Goal: Information Seeking & Learning: Learn about a topic

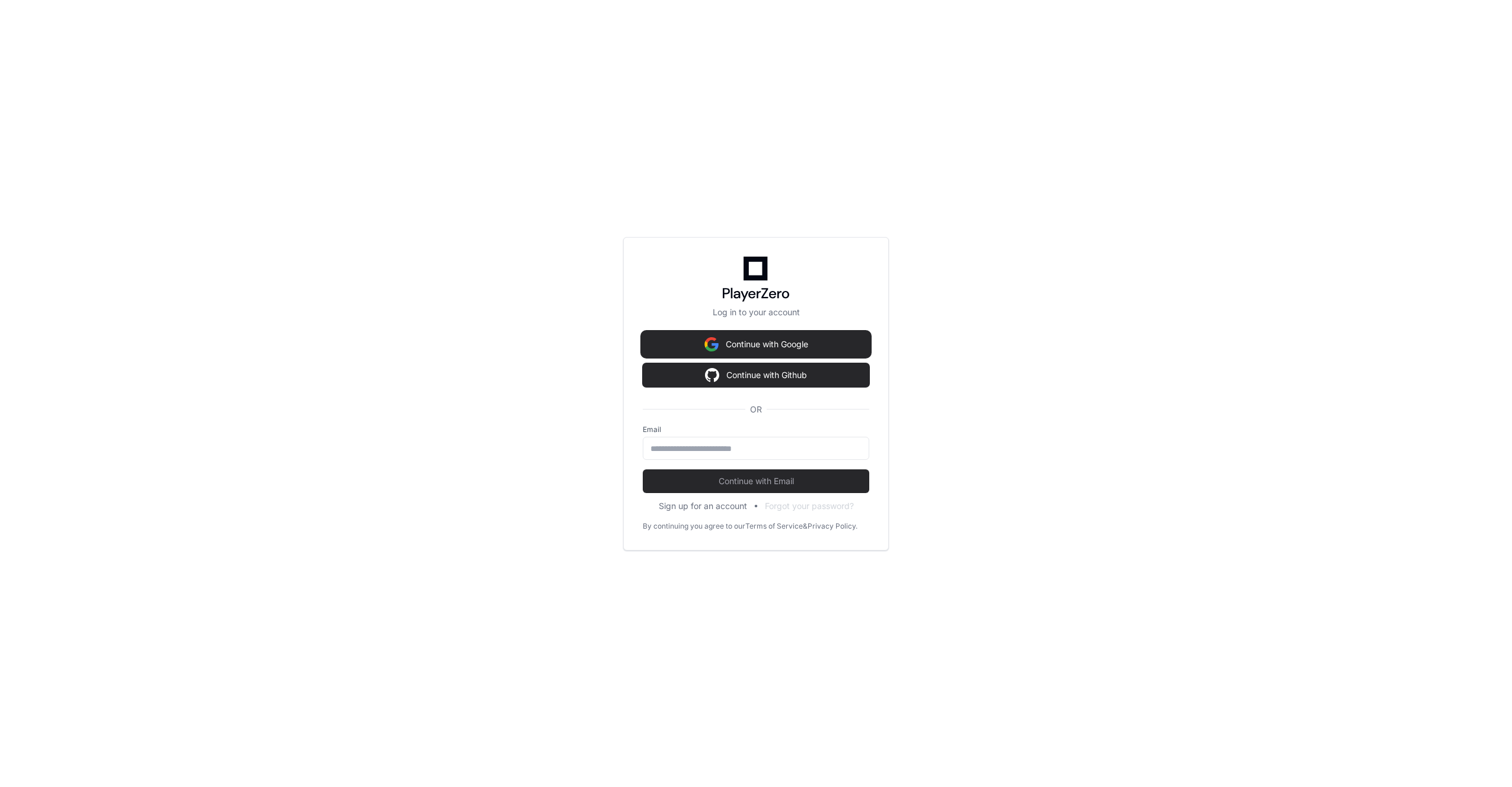
click at [795, 345] on button "Continue with Google" at bounding box center [756, 344] width 226 height 24
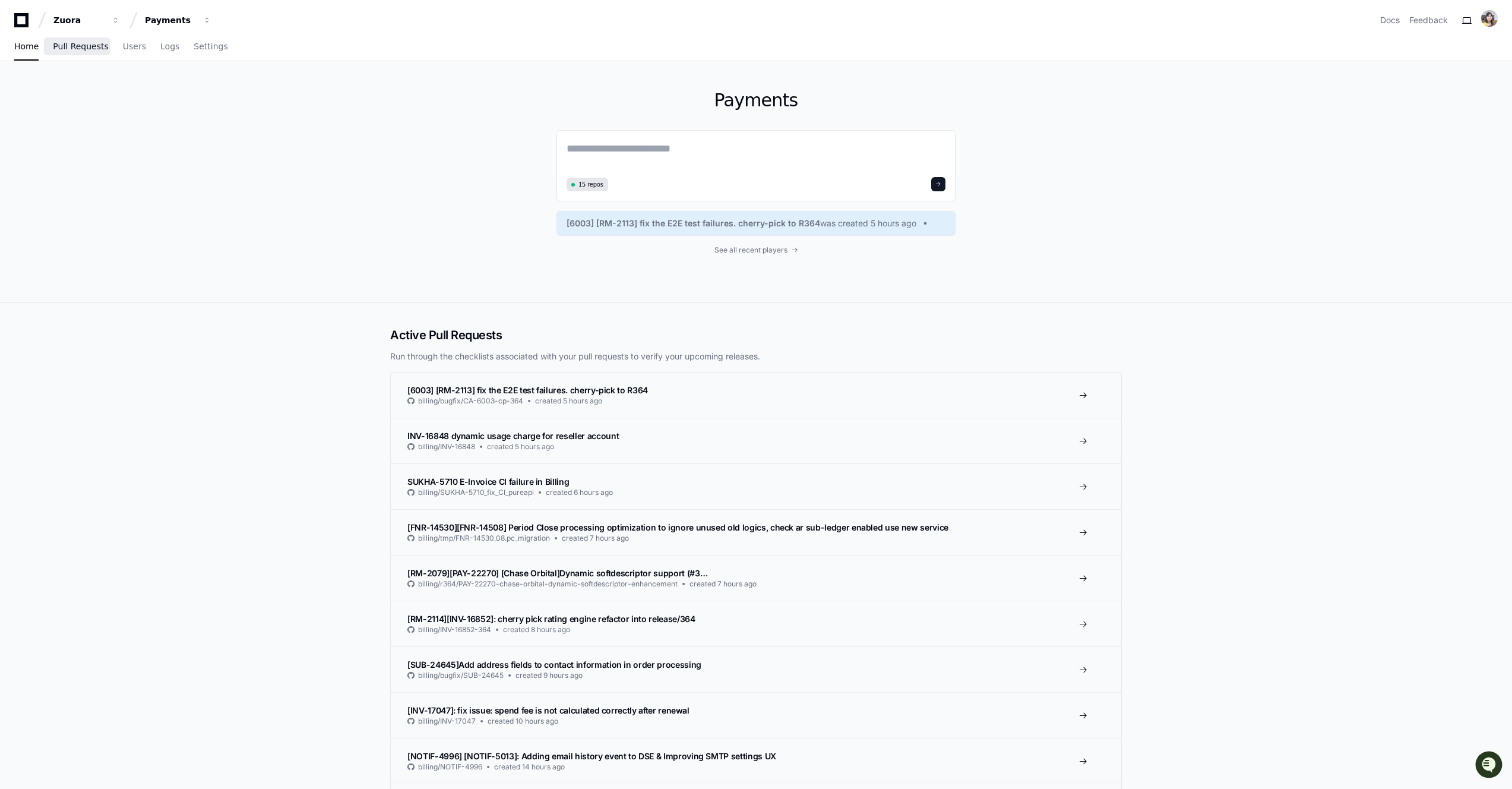
click at [84, 50] on span "Pull Requests" at bounding box center [81, 46] width 55 height 7
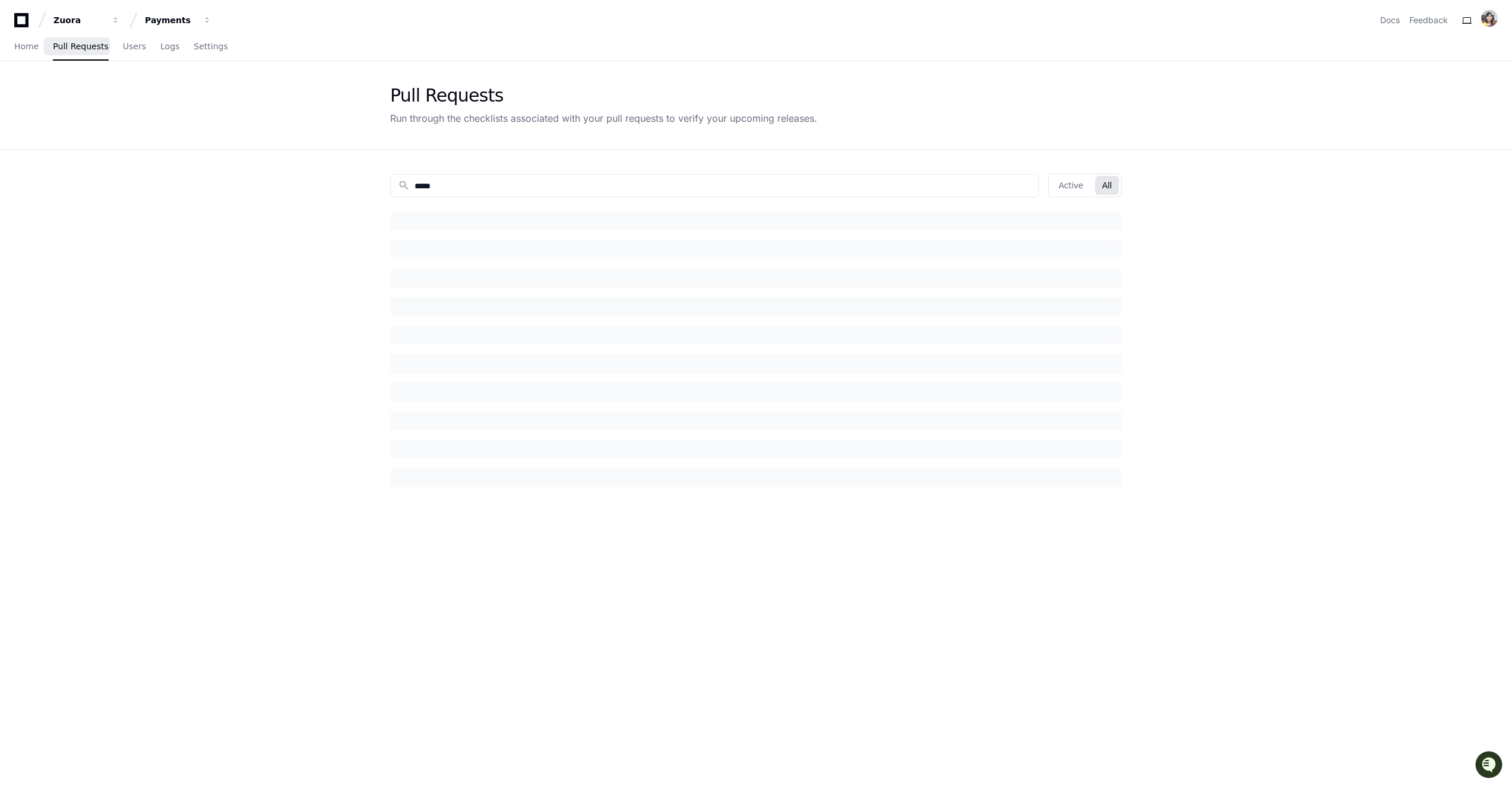
click at [65, 47] on span "Pull Requests" at bounding box center [81, 46] width 55 height 7
click at [428, 185] on input "*****" at bounding box center [723, 186] width 616 height 12
paste input
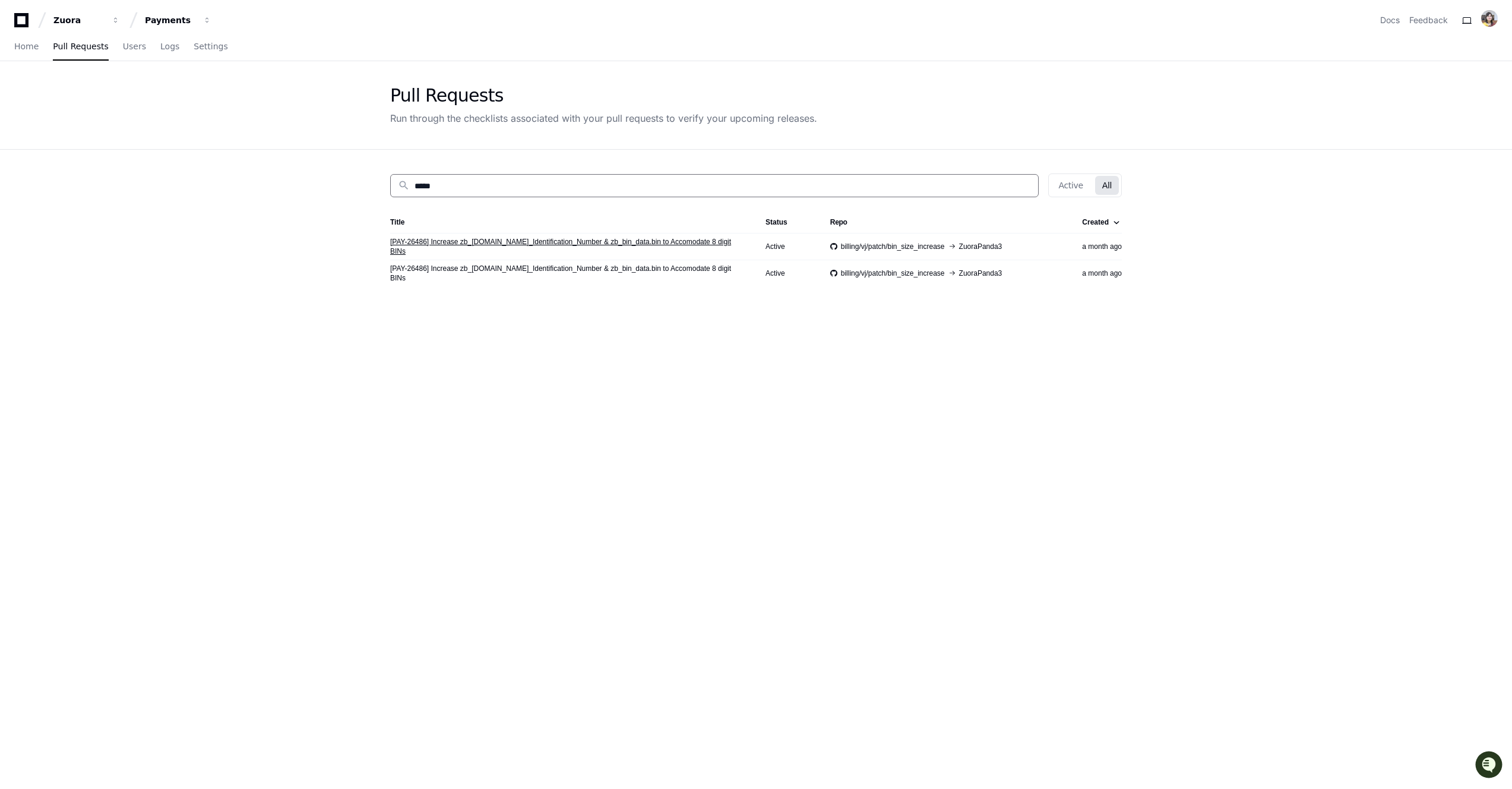
type input "*****"
click at [448, 246] on link "[PAY-26486] Increase zb_[DOMAIN_NAME]_Identification_Number & zb_bin_data.bin t…" at bounding box center [568, 246] width 356 height 19
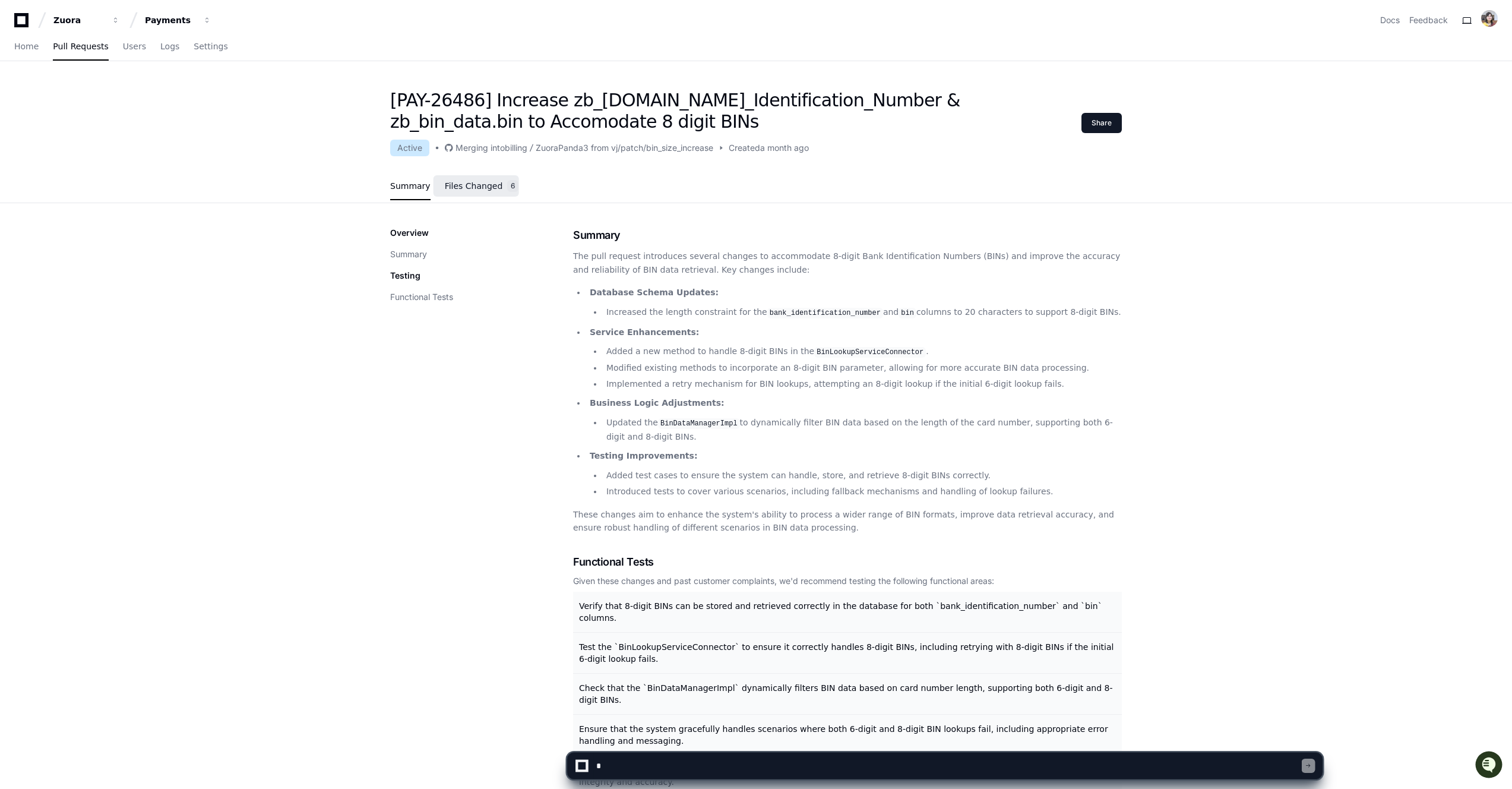
click at [473, 185] on span "Files Changed" at bounding box center [473, 186] width 58 height 7
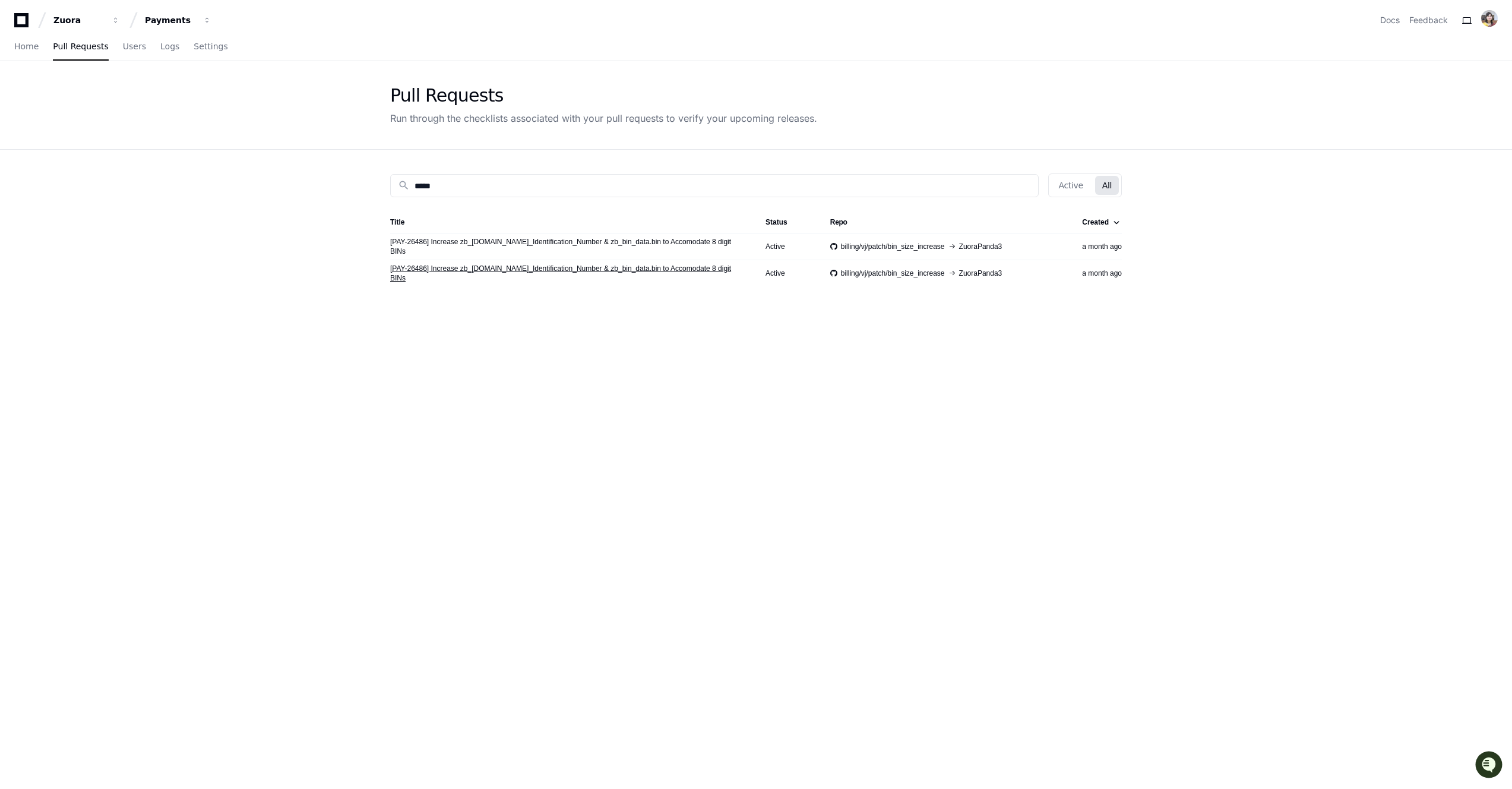
click at [456, 273] on link "[PAY-26486] Increase zb_[DOMAIN_NAME]_Identification_Number & zb_bin_data.bin t…" at bounding box center [568, 273] width 356 height 19
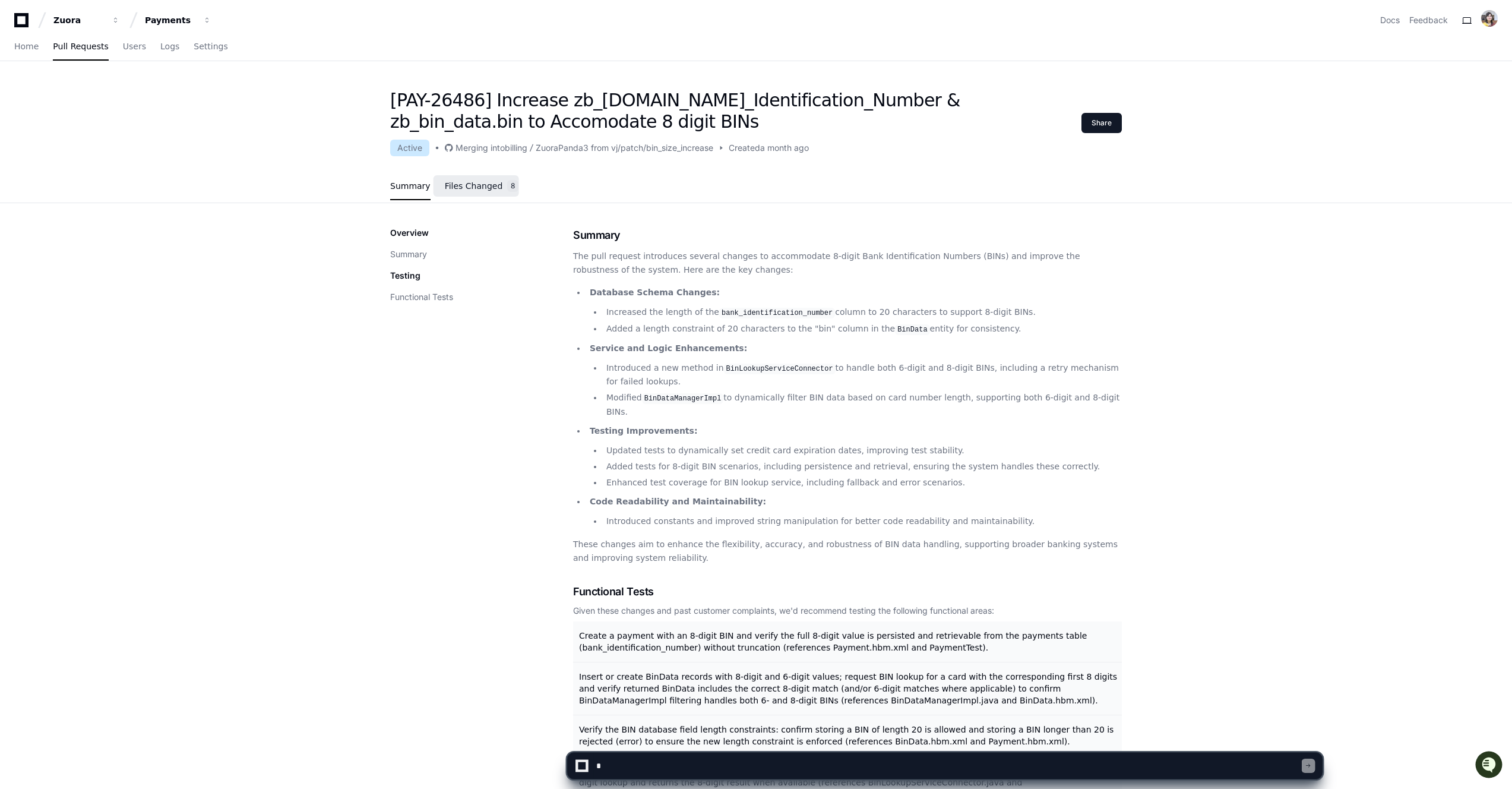
click at [479, 189] on span "Files Changed" at bounding box center [473, 186] width 58 height 7
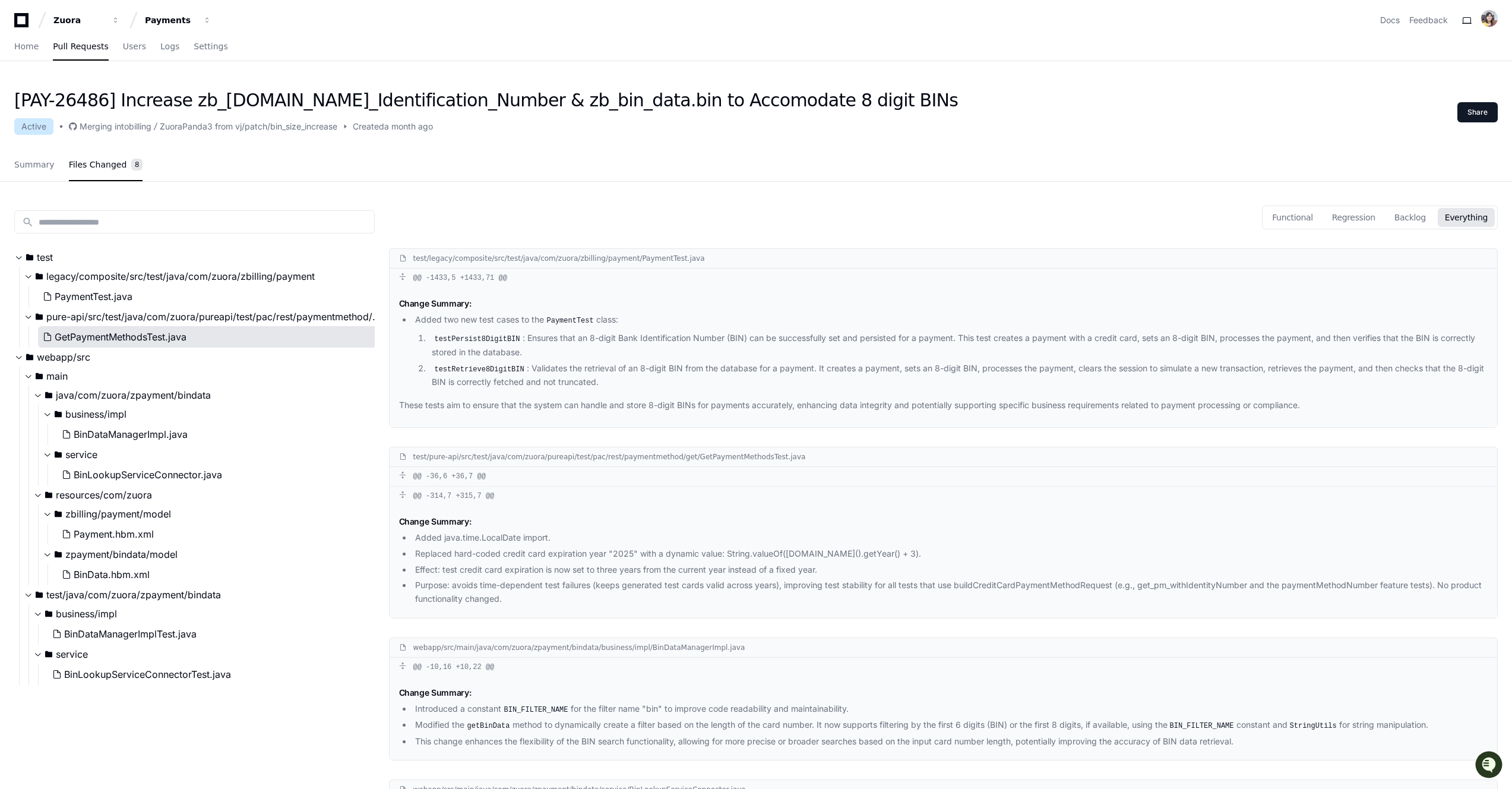
click at [174, 336] on span "GetPaymentMethodsTest.java" at bounding box center [120, 337] width 132 height 14
click at [27, 167] on span "Summary" at bounding box center [34, 164] width 40 height 7
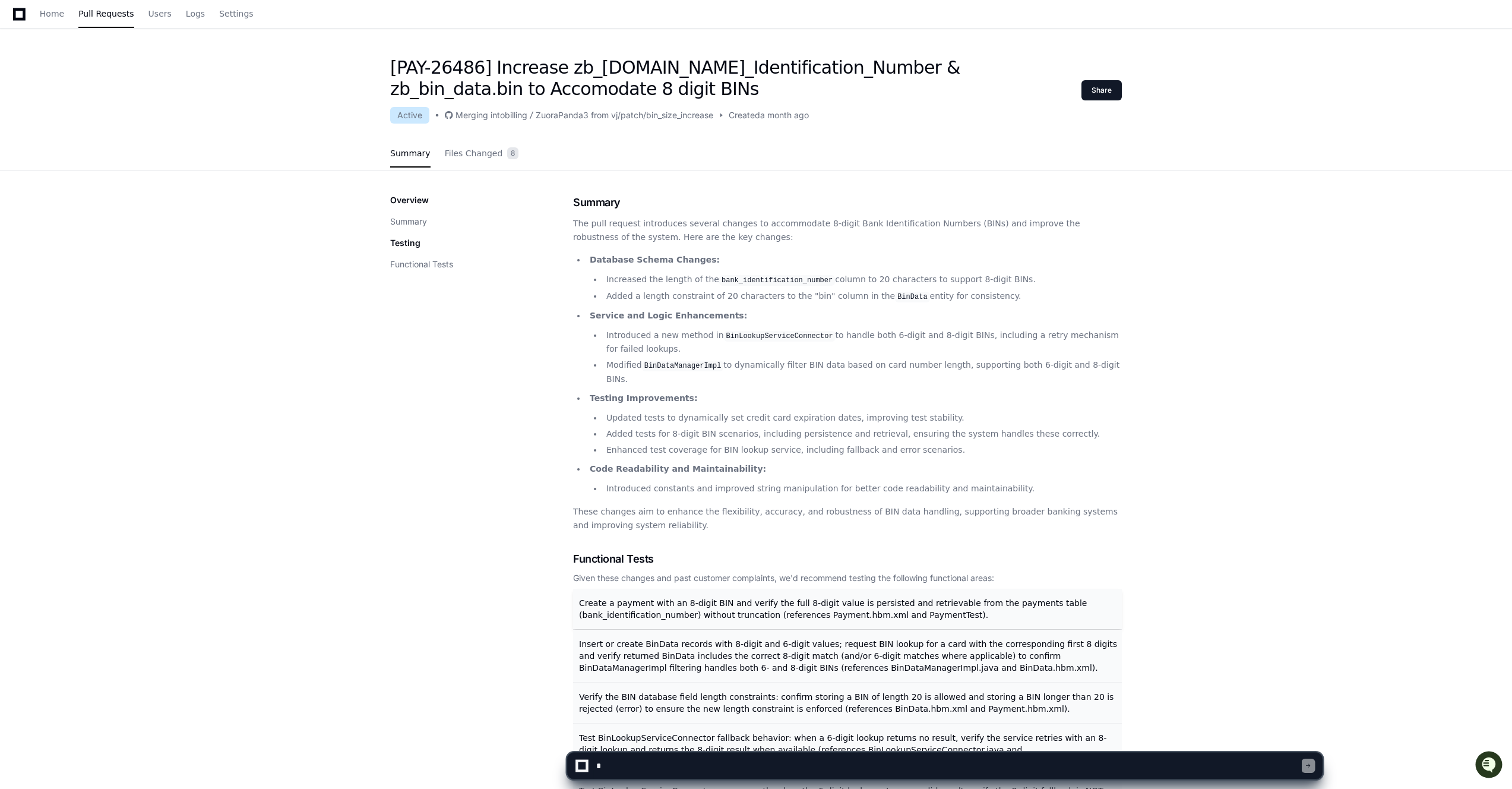
scroll to position [291, 0]
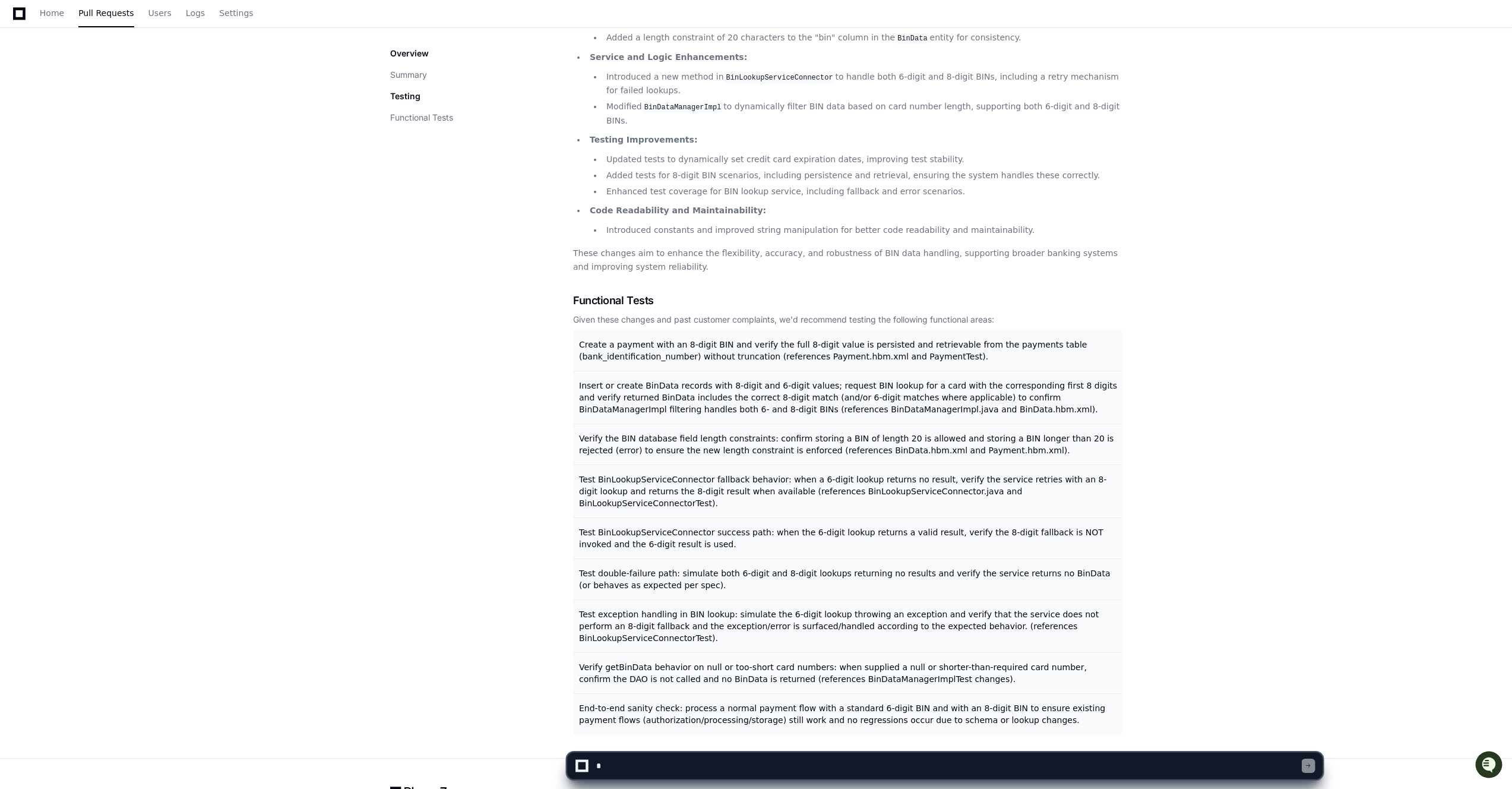
click at [675, 765] on textarea at bounding box center [948, 766] width 708 height 26
type textarea "**********"
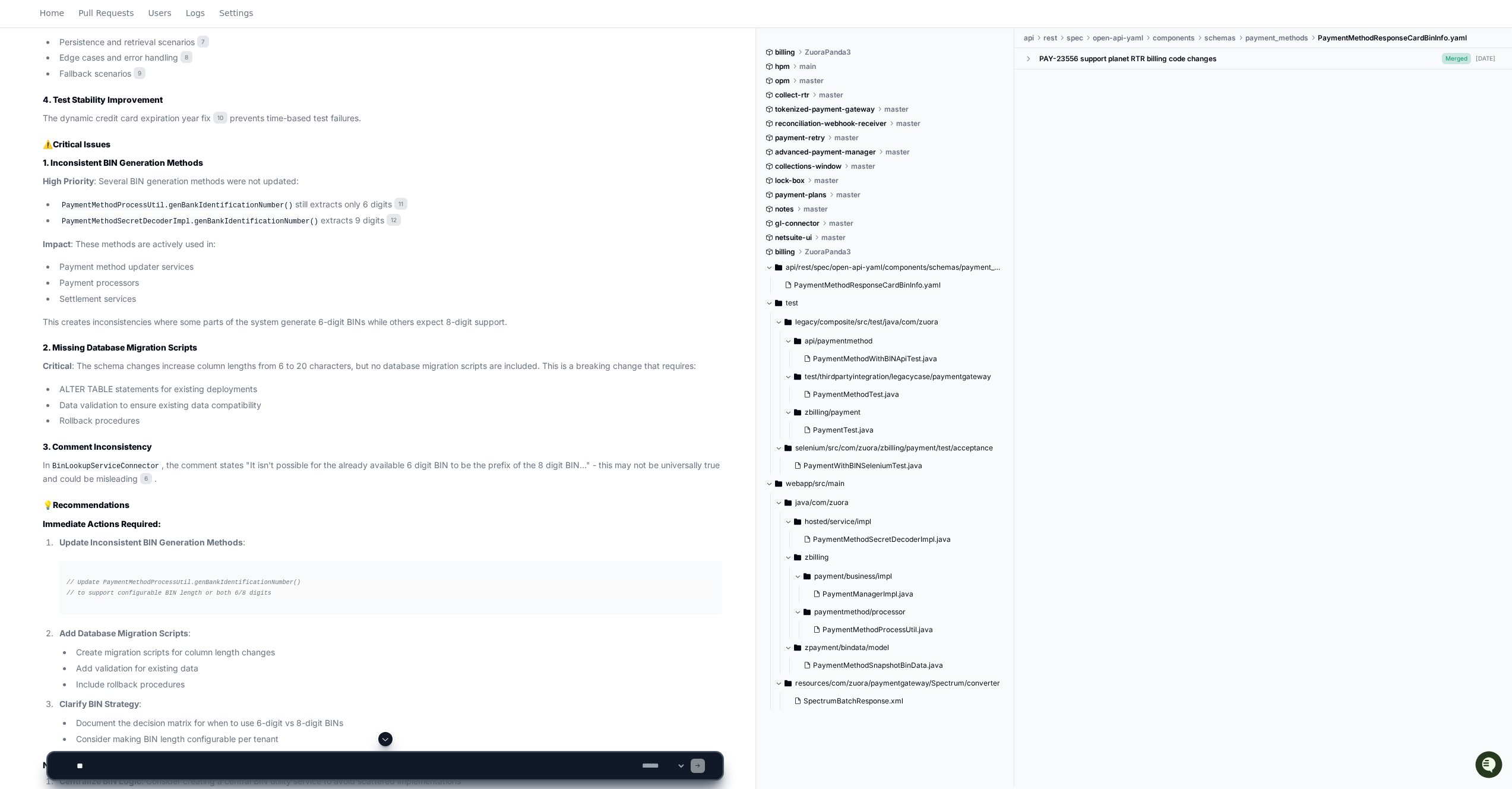
scroll to position [1120, 0]
click at [125, 202] on code "PaymentMethodProcessUtil.genBankIdentificationNumber()" at bounding box center [177, 207] width 236 height 10
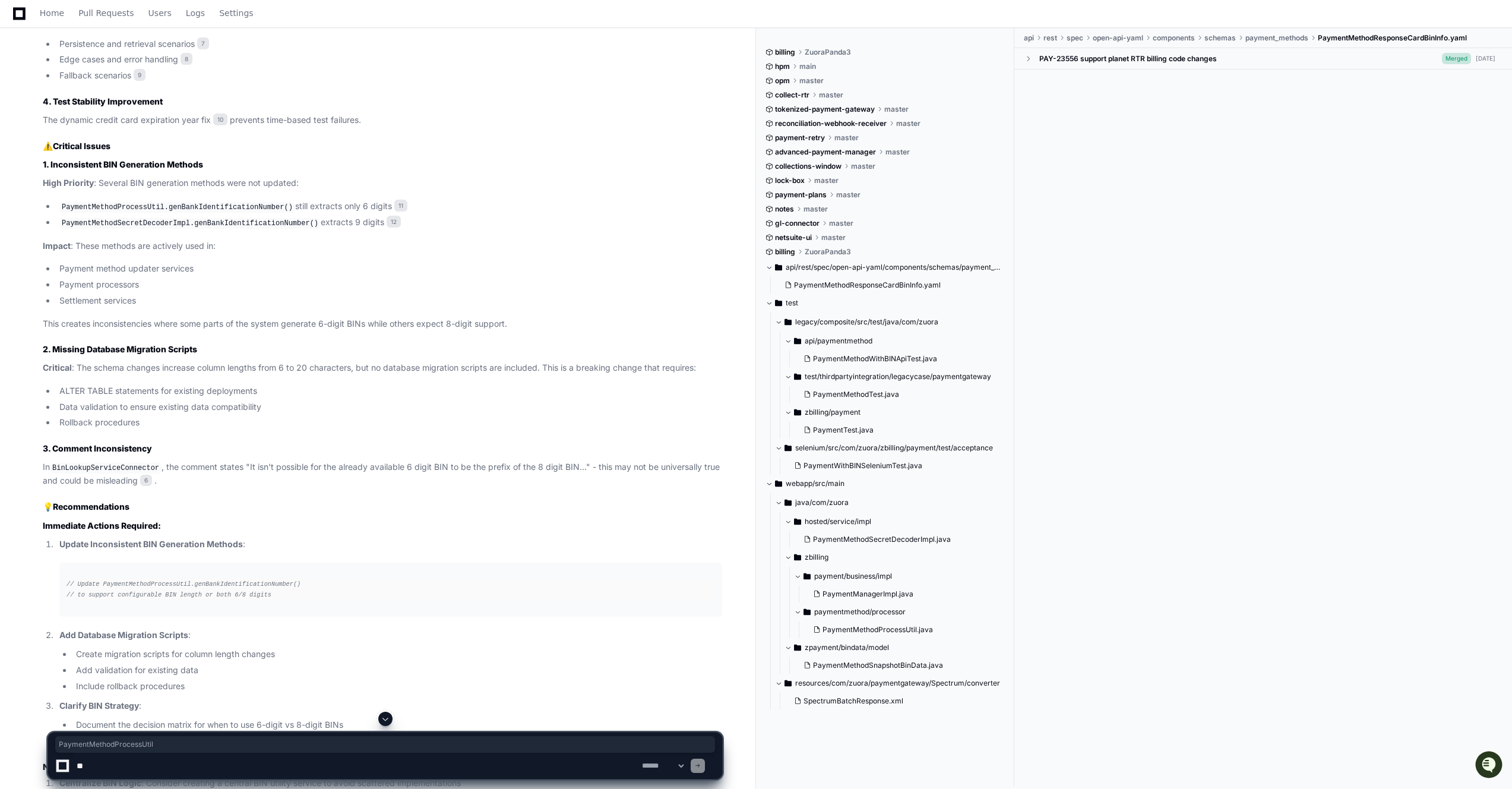
copy code "PaymentMethodProcessUtil"
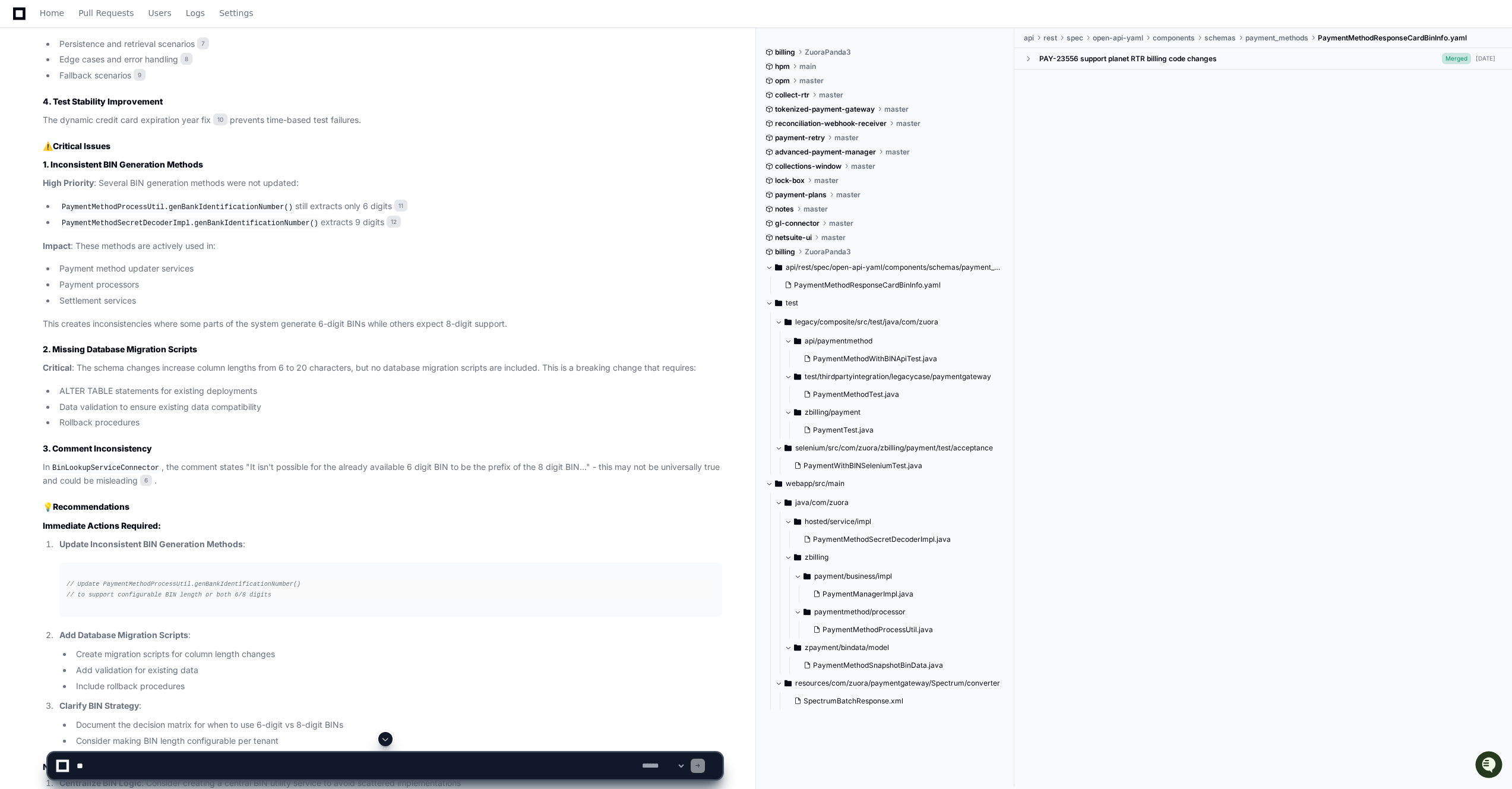
click at [211, 202] on code "PaymentMethodProcessUtil.genBankIdentificationNumber()" at bounding box center [177, 207] width 236 height 10
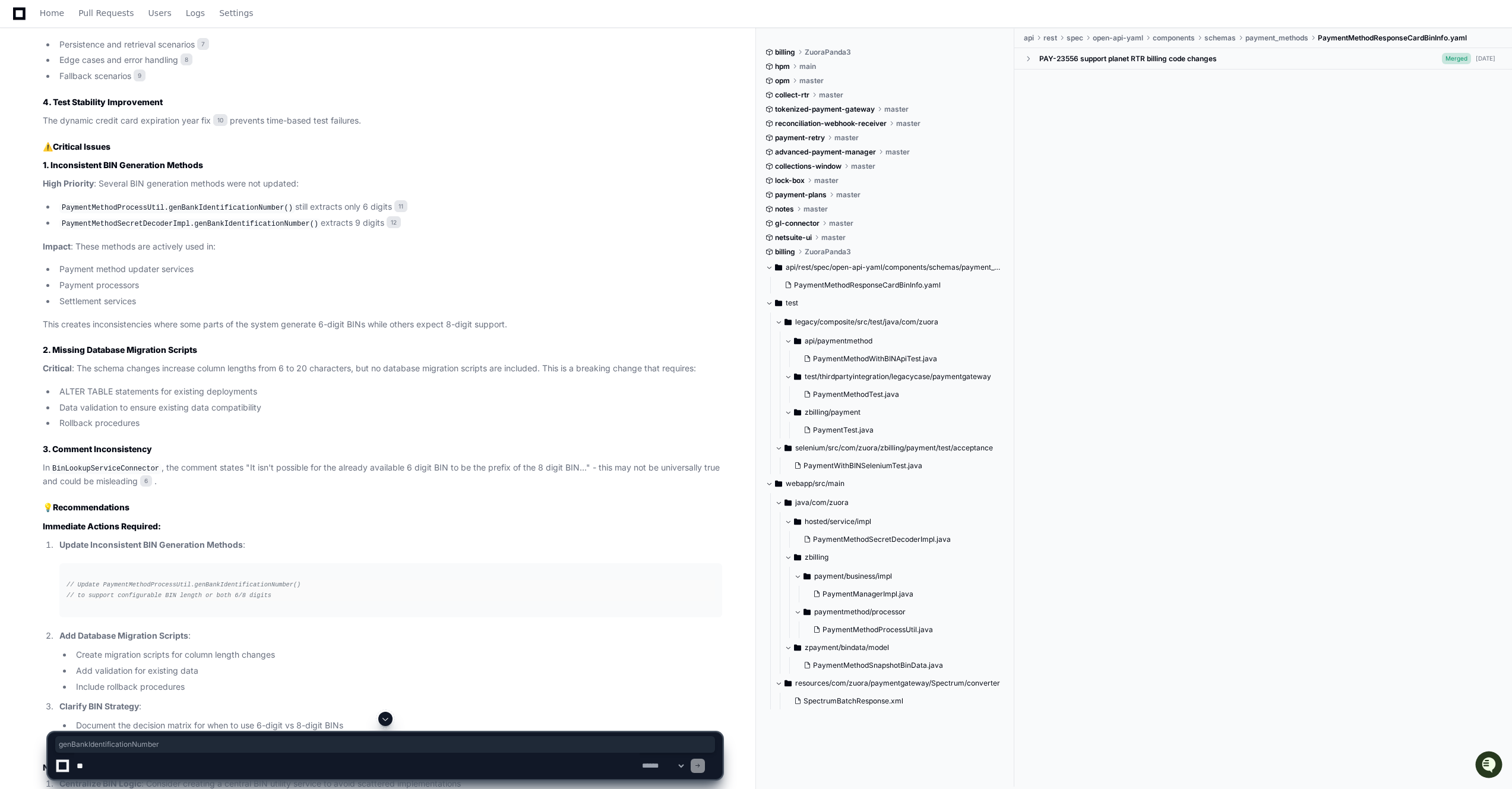
copy code "genBankIdentificationNumber"
click at [158, 222] on code "PaymentMethodSecretDecoderImpl.genBankIdentificationNumber()" at bounding box center [190, 224] width 261 height 10
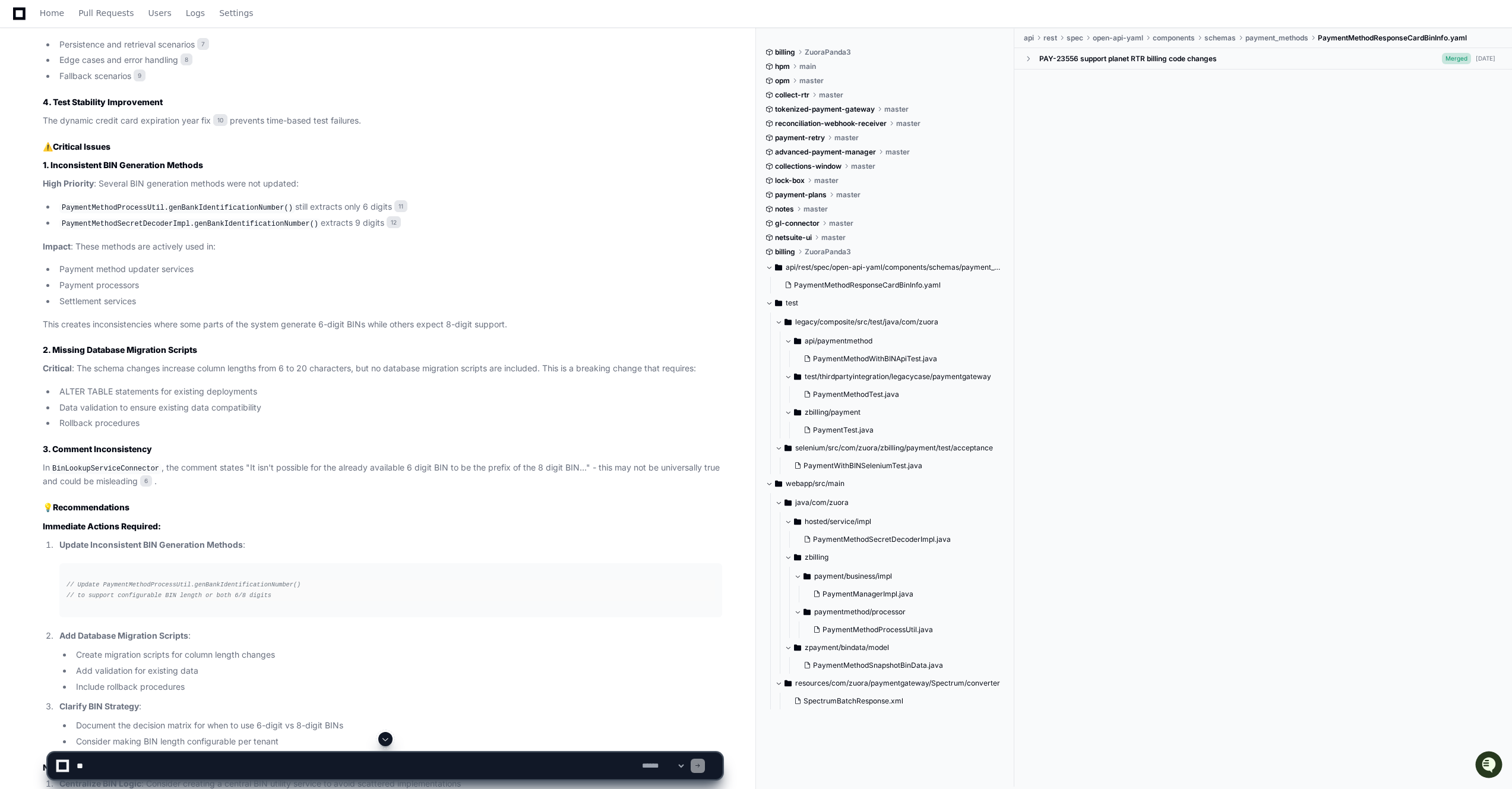
click at [158, 222] on code "PaymentMethodSecretDecoderImpl.genBankIdentificationNumber()" at bounding box center [190, 224] width 261 height 10
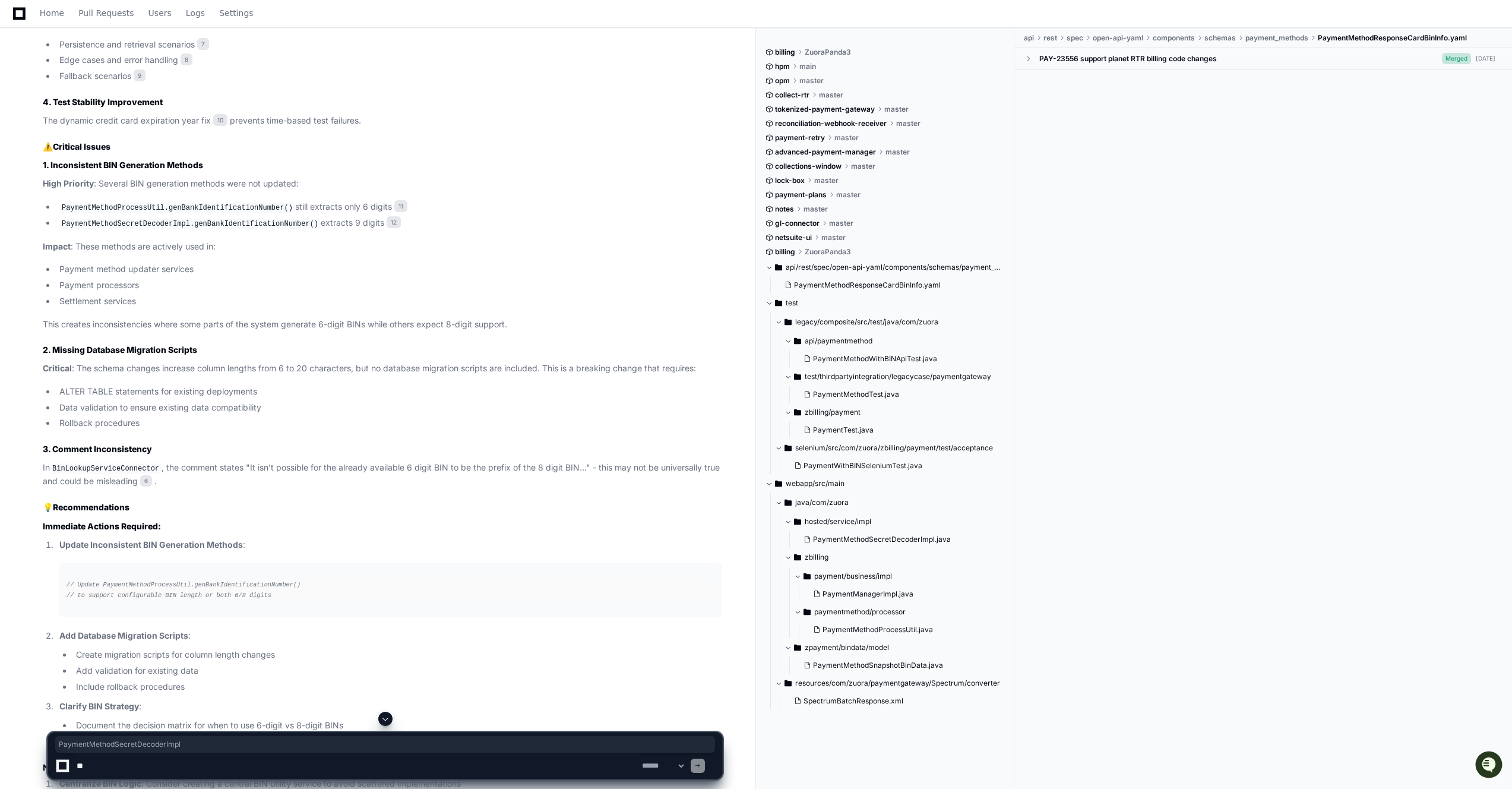
copy code "PaymentMethodSecretDecoderImpl"
click at [226, 220] on code "PaymentMethodSecretDecoderImpl.genBankIdentificationNumber()" at bounding box center [190, 224] width 261 height 10
copy code "genBankIdentificationNumber"
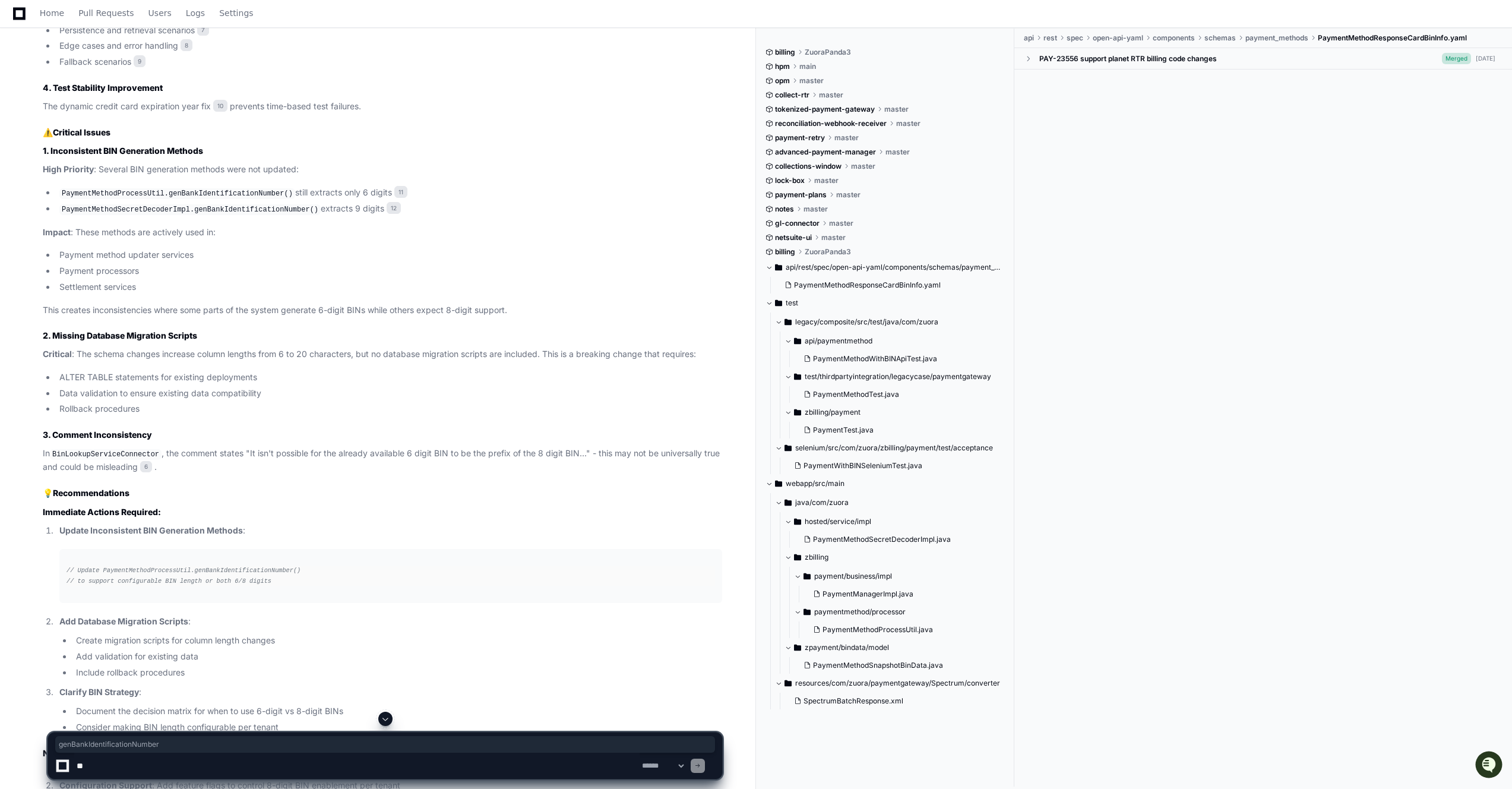
scroll to position [1137, 0]
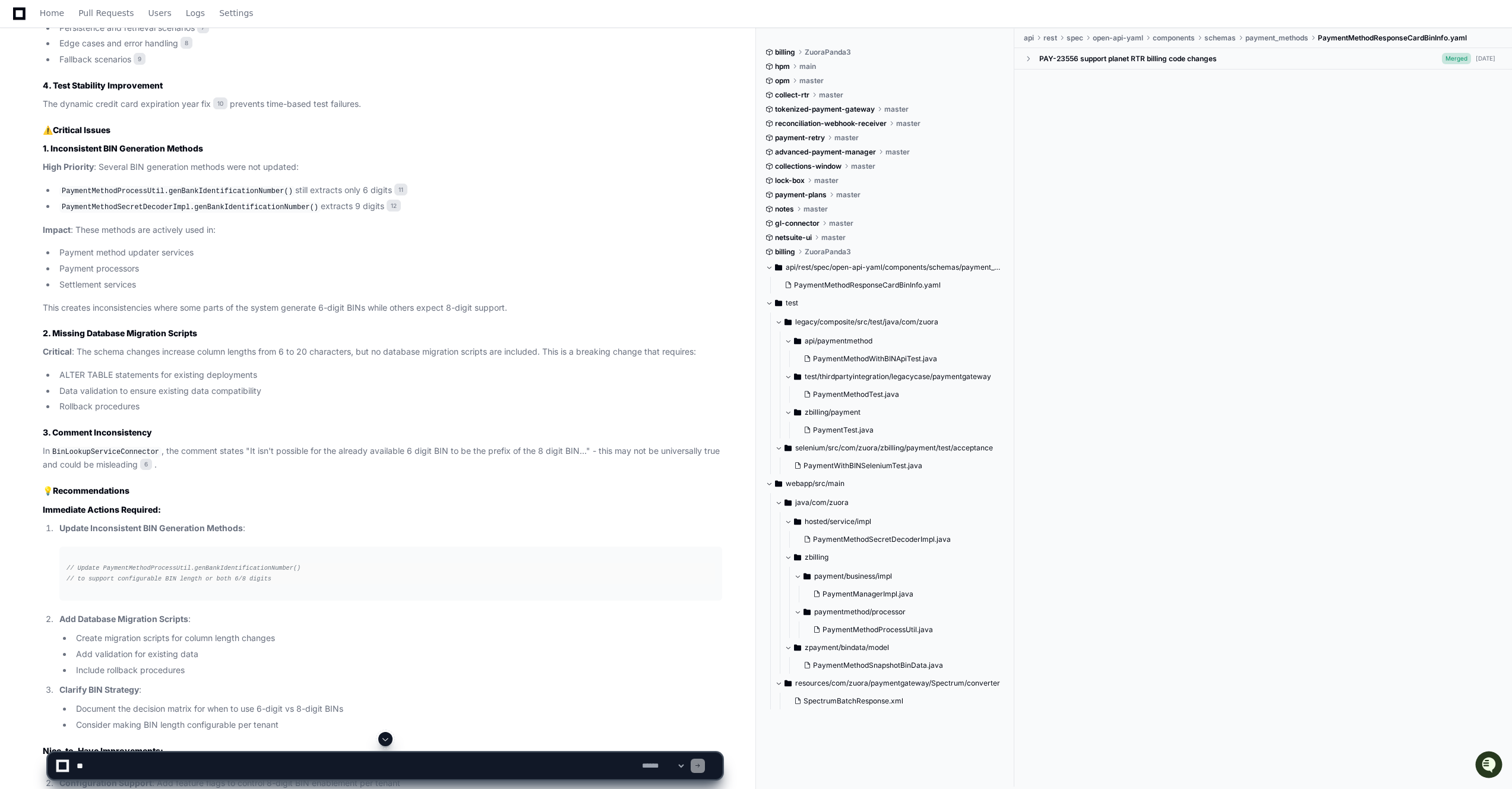
click at [94, 451] on code "BinLookupServiceConnector" at bounding box center [106, 452] width 112 height 10
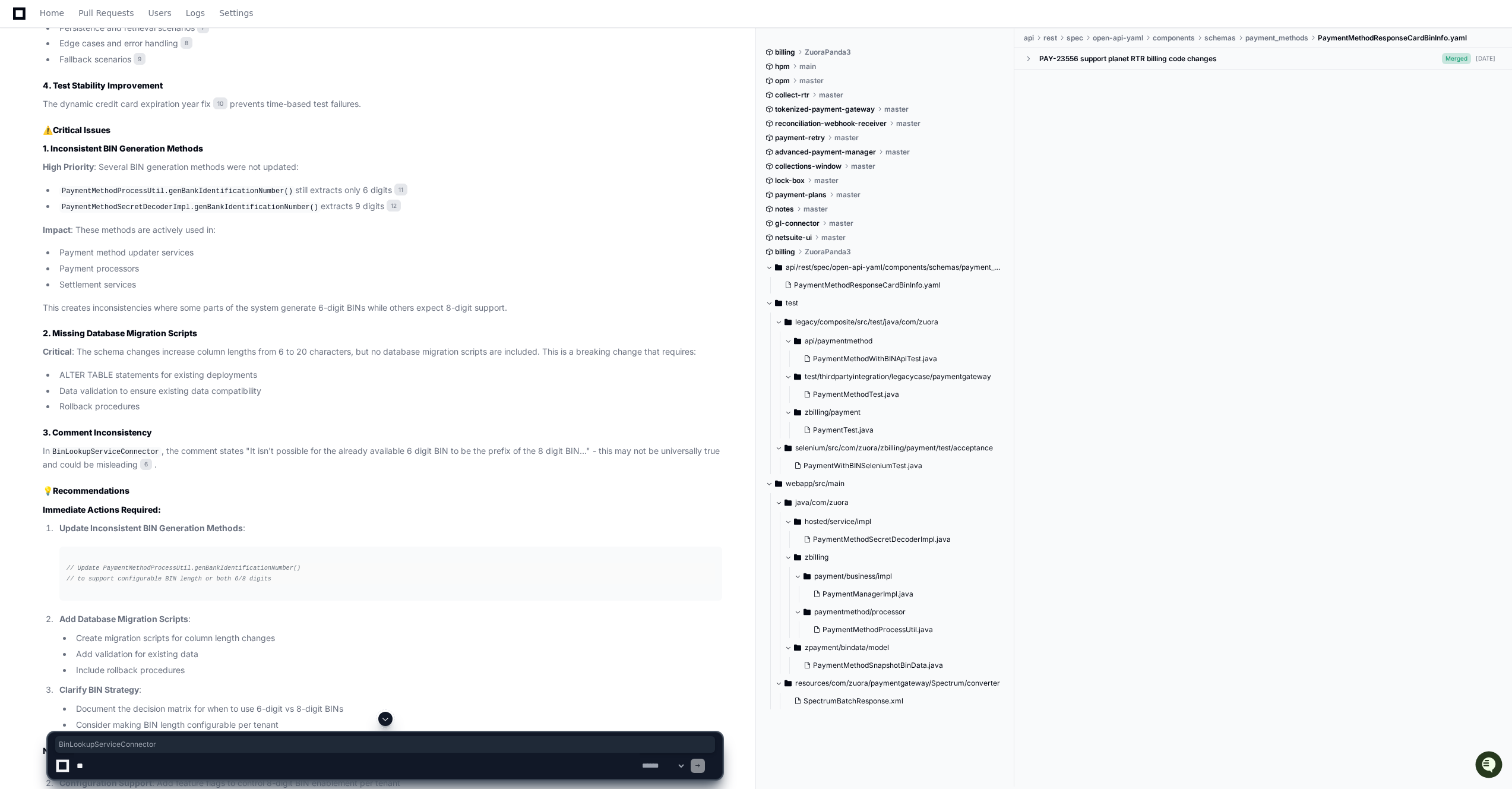
copy code "BinLookupServiceConnector"
drag, startPoint x: 581, startPoint y: 446, endPoint x: 469, endPoint y: 448, distance: 112.0
click at [469, 448] on p "In BinLookupServiceConnector , the comment states "It isn't possible for the al…" at bounding box center [382, 458] width 679 height 28
copy p "e the prefix of the 8 digit BIN"
drag, startPoint x: 254, startPoint y: 450, endPoint x: 391, endPoint y: 446, distance: 137.1
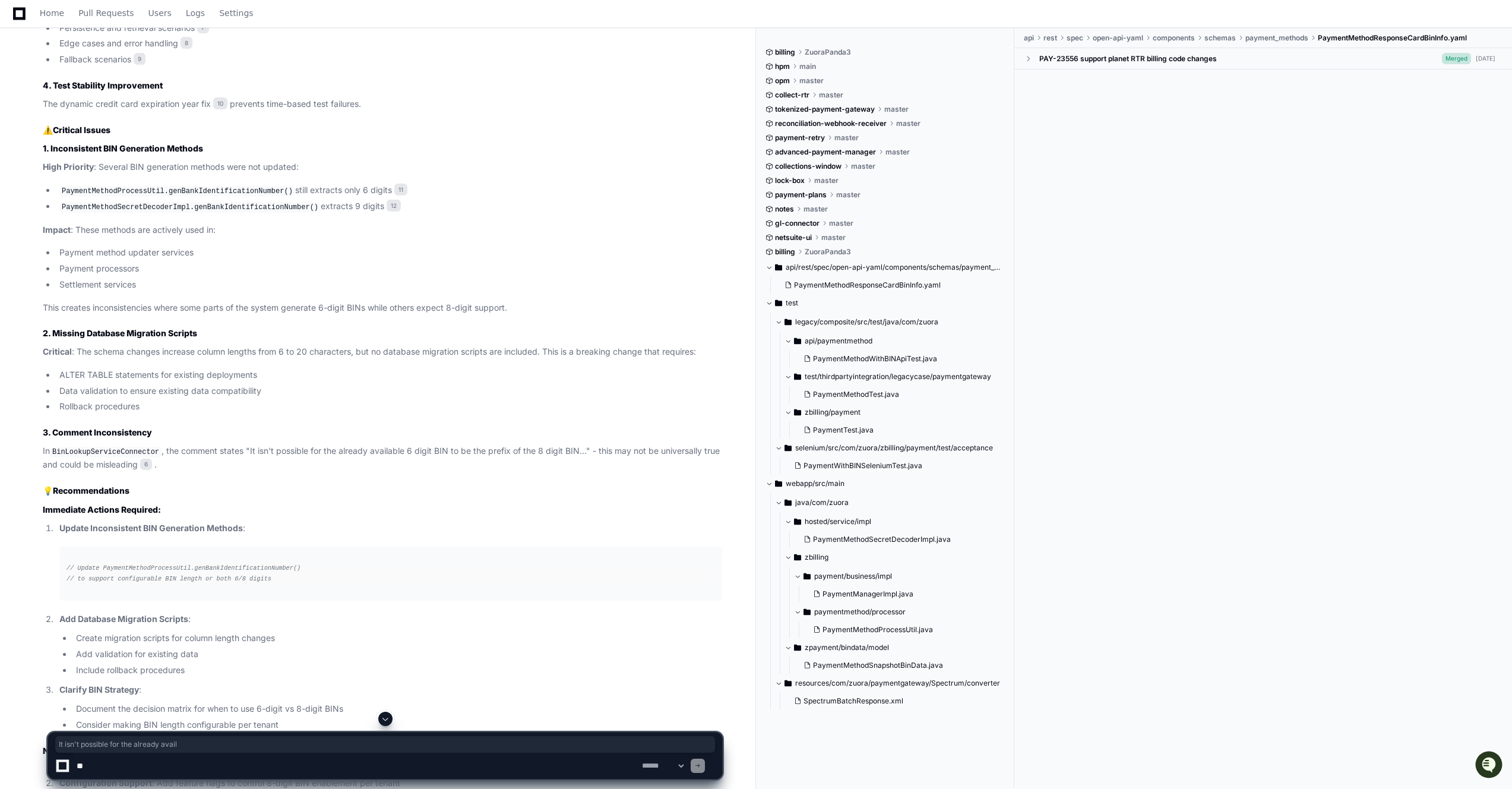
click at [391, 446] on p "In BinLookupServiceConnector , the comment states "It isn't possible for the al…" at bounding box center [382, 458] width 679 height 28
copy p "It isn't possible for the already avail"
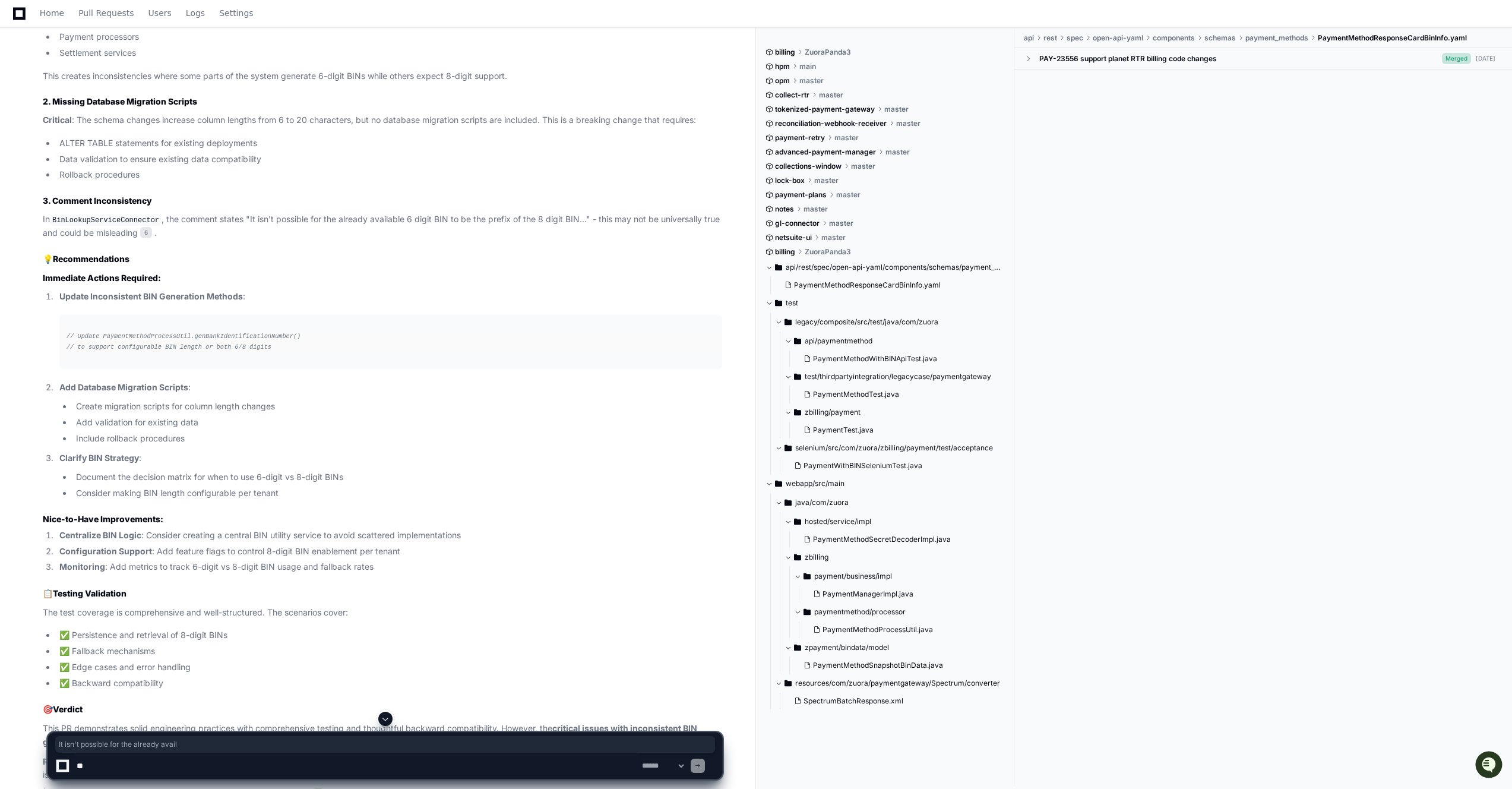
scroll to position [1370, 0]
drag, startPoint x: 76, startPoint y: 334, endPoint x: 316, endPoint y: 331, distance: 240.0
click at [316, 331] on div "// Update PaymentMethodProcessUtil.genBankIdentificationNumber() // to support …" at bounding box center [391, 340] width 649 height 20
copy span "Update PaymentMethodProcessUtil.genBankIdentificationNumber()"
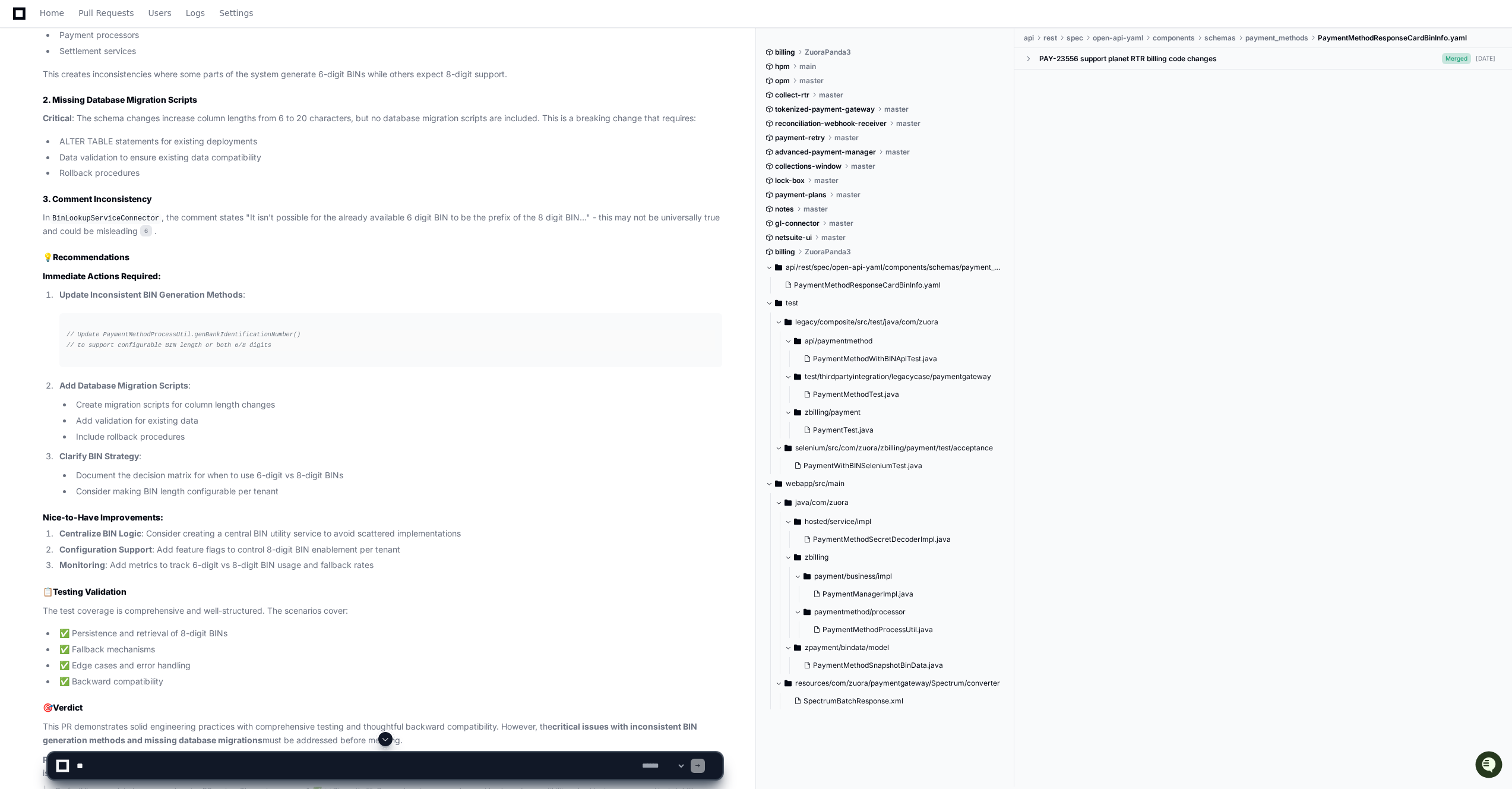
click at [80, 345] on span "// to support configurable BIN length or both 6/8 digits" at bounding box center [169, 345] width 205 height 7
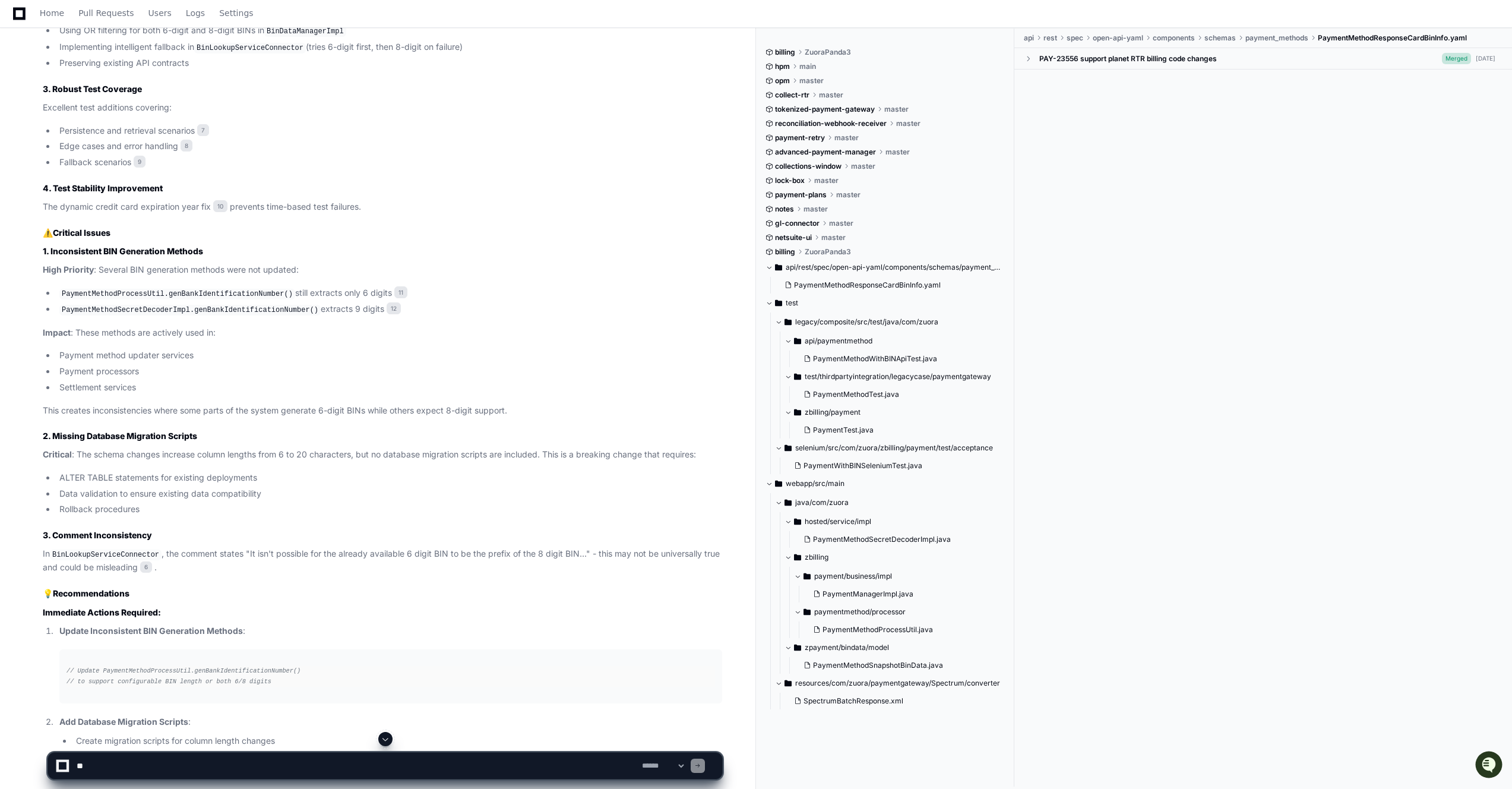
scroll to position [1033, 0]
